Goal: Transaction & Acquisition: Purchase product/service

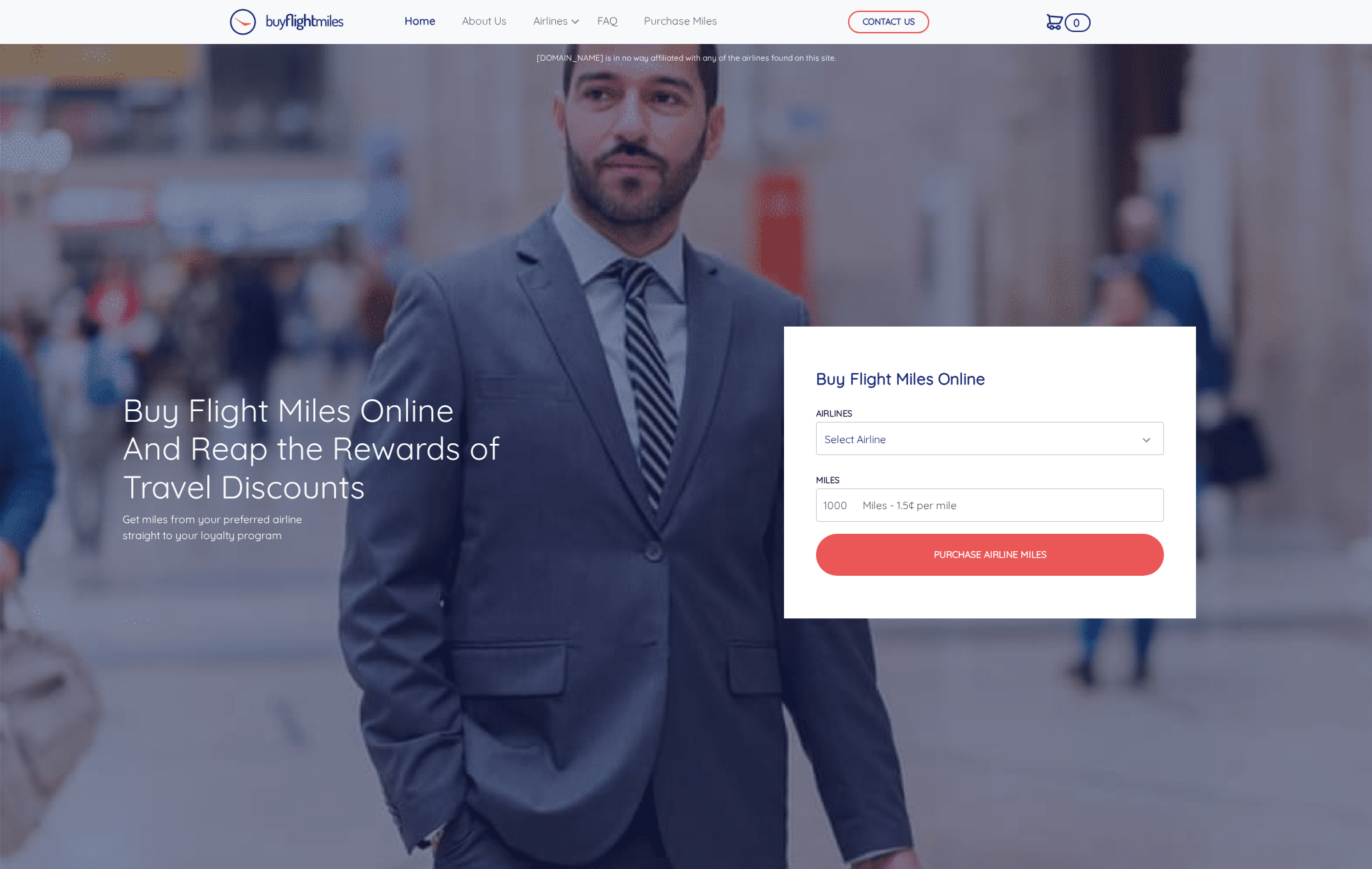
click at [842, 431] on div "Select Airline" at bounding box center [986, 439] width 323 height 25
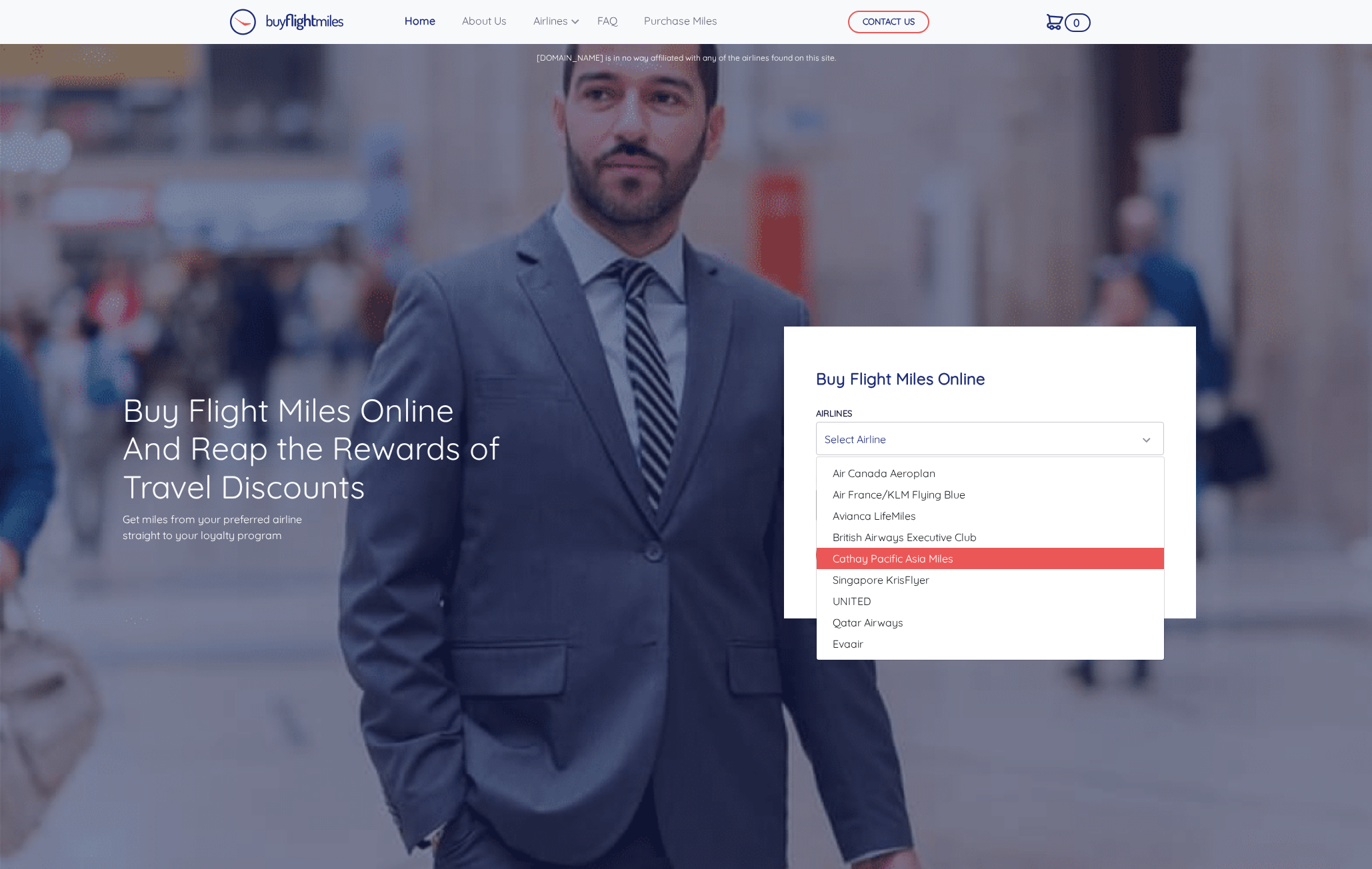
click at [876, 563] on span "Cathay Pacific Asia Miles" at bounding box center [892, 558] width 120 height 16
select select "Cathay Pacific Asia Miles"
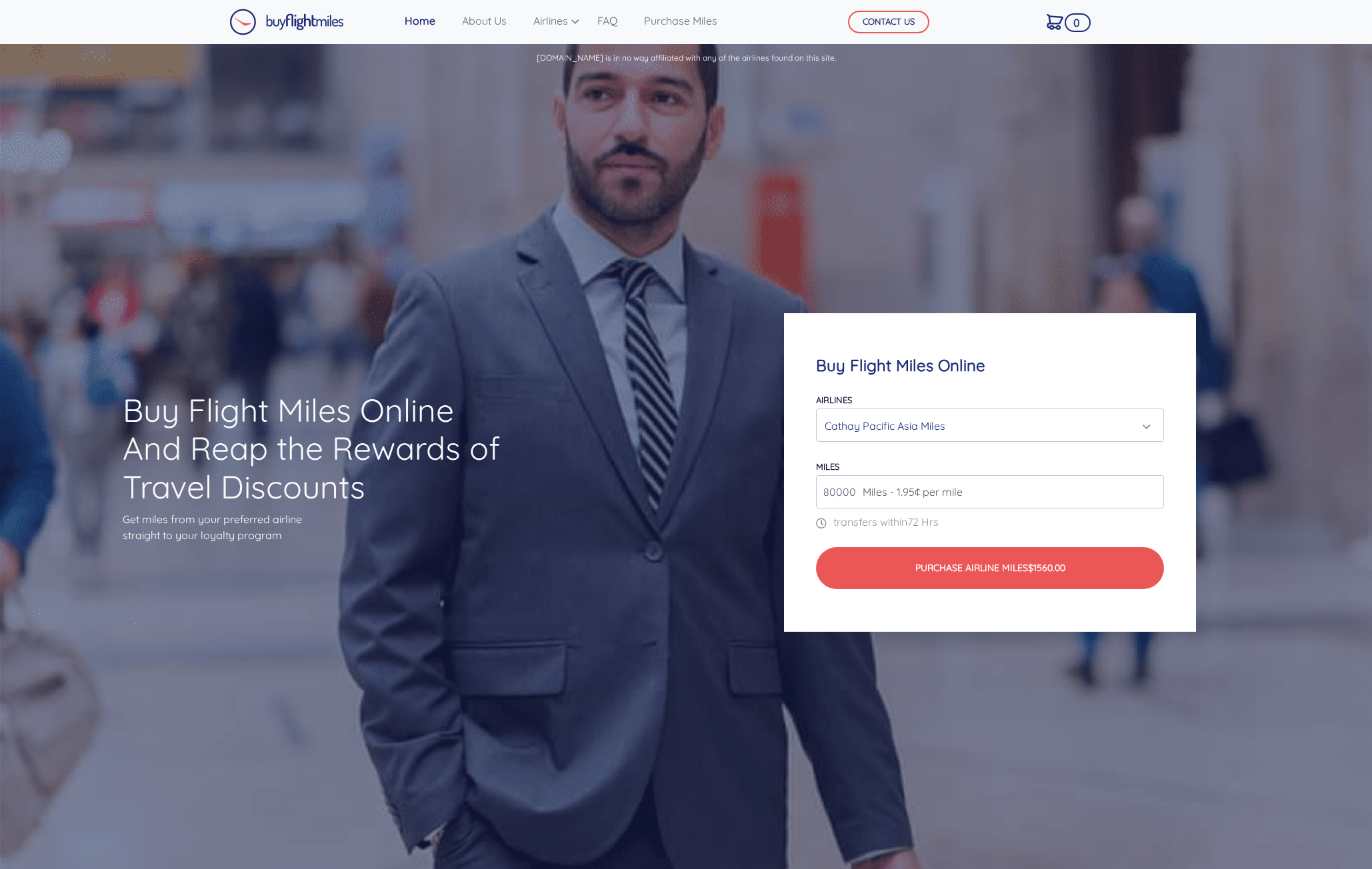
click at [905, 505] on input "80000" at bounding box center [990, 491] width 348 height 33
drag, startPoint x: 861, startPoint y: 490, endPoint x: 848, endPoint y: 486, distance: 13.6
click at [848, 486] on div "80000 Miles - 1.95¢ per mile" at bounding box center [990, 491] width 348 height 33
click at [858, 492] on span "Miles - 1.95¢ per mile" at bounding box center [909, 492] width 107 height 16
drag, startPoint x: 857, startPoint y: 492, endPoint x: 776, endPoint y: 494, distance: 81.0
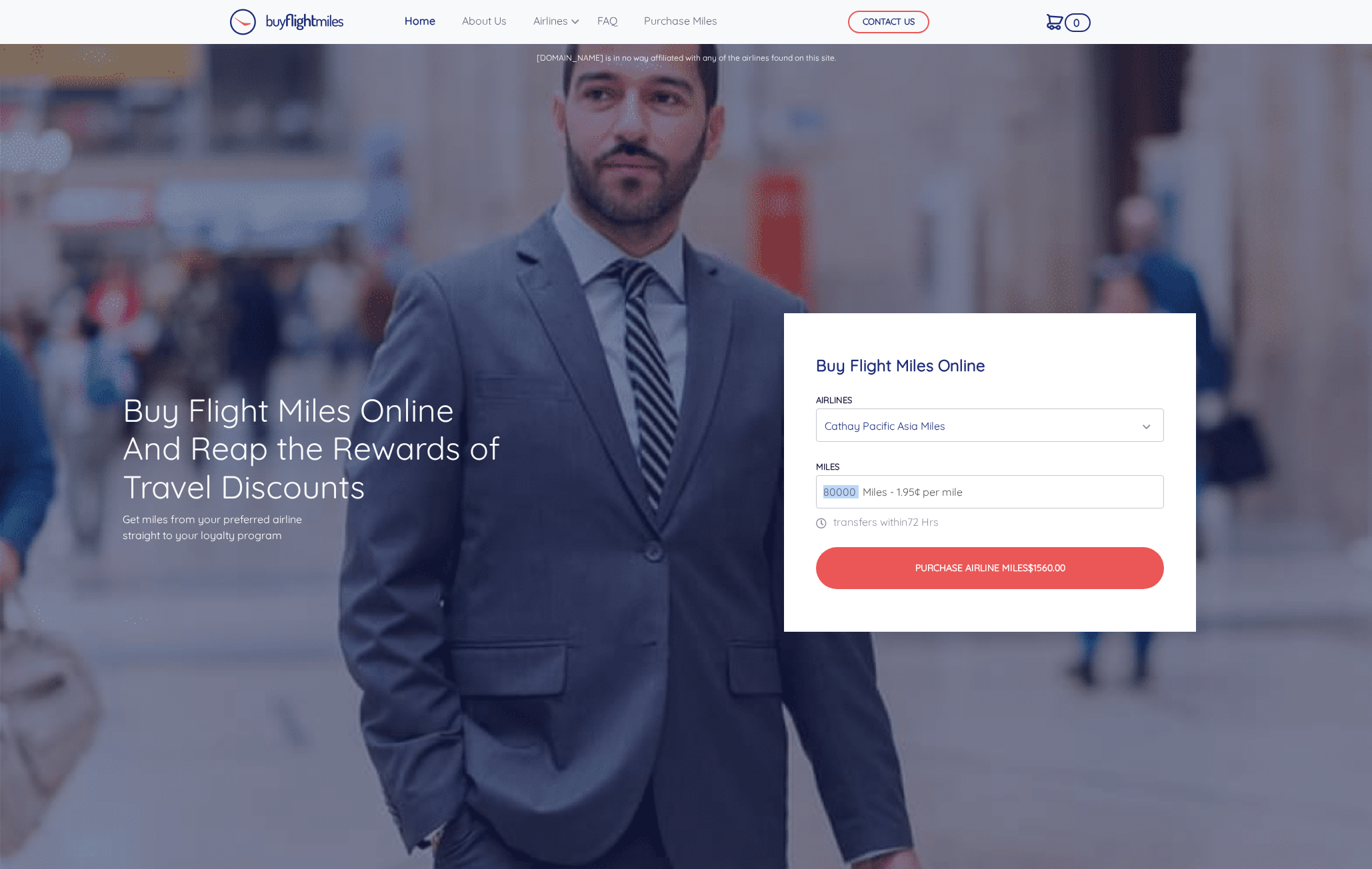
click at [776, 494] on div "Buy Flight Miles Online Airlines Air Canada Aeroplan Air France/KLM Flying Blue…" at bounding box center [990, 472] width 541 height 446
click at [830, 495] on input "80000" at bounding box center [990, 491] width 348 height 33
click at [833, 493] on input "80000" at bounding box center [990, 491] width 348 height 33
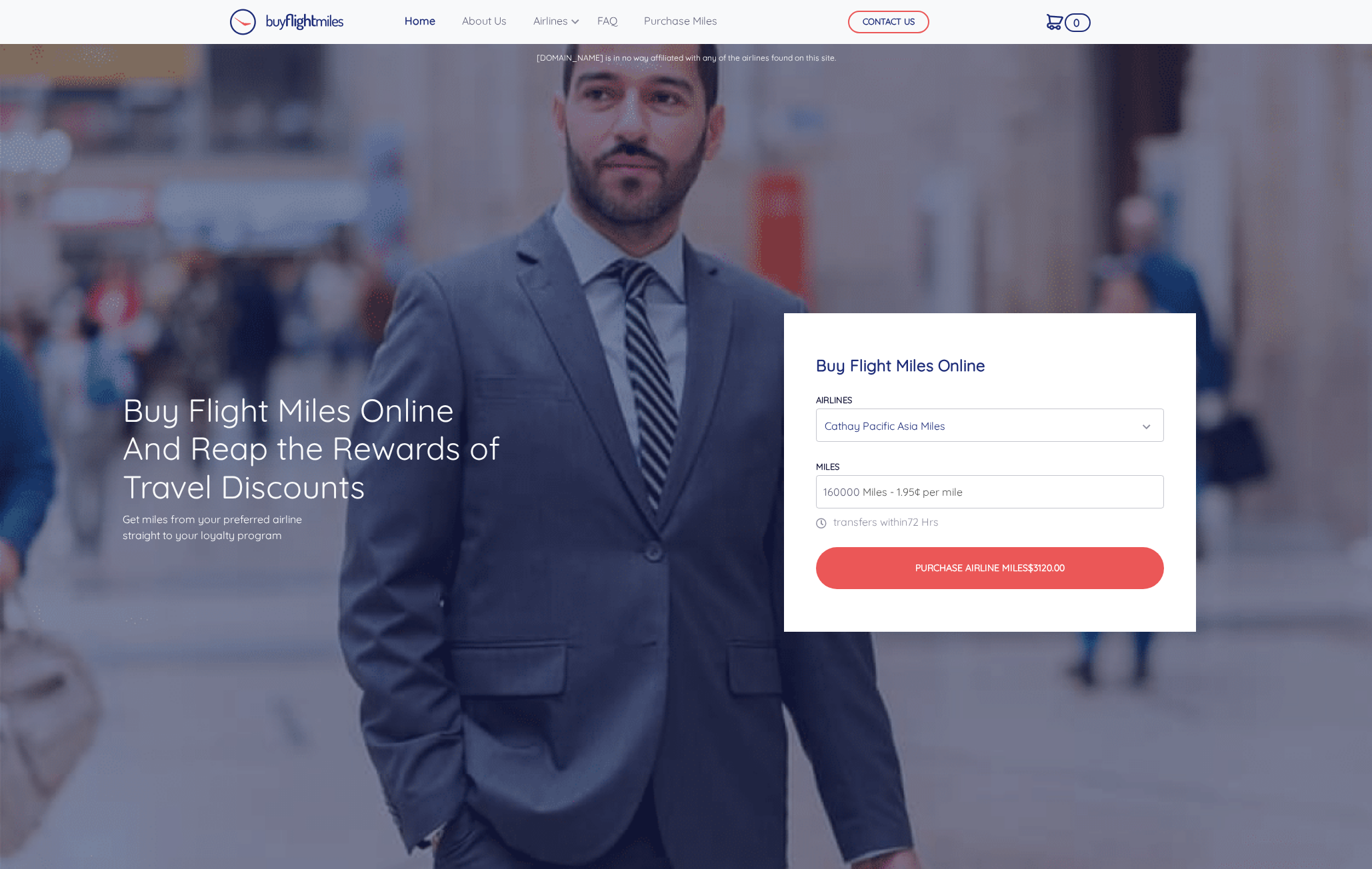
type input "160000"
click at [960, 657] on div "Buy Flight Miles Online Airlines Air Canada Aeroplan Air France/KLM Flying Blue…" at bounding box center [990, 472] width 541 height 446
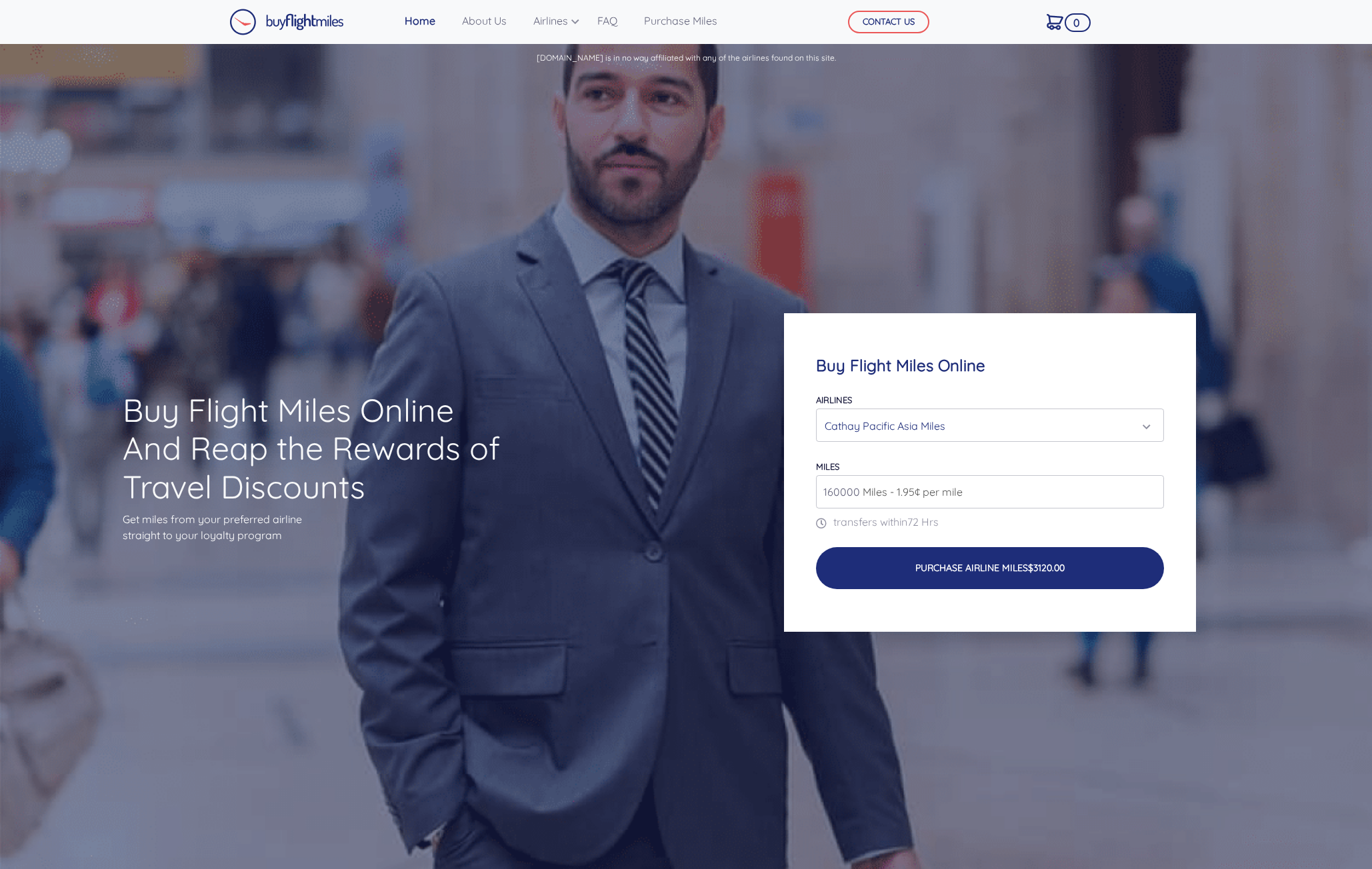
click at [945, 574] on button "Purchase Airline Miles $3120.00" at bounding box center [990, 568] width 348 height 42
